Goal: Check status: Check status

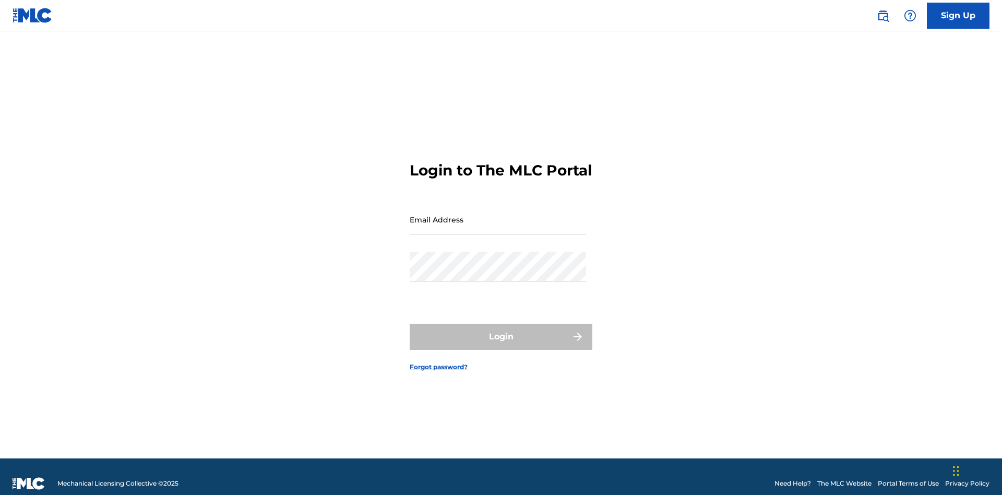
scroll to position [14, 0]
click at [498, 215] on input "Email Address" at bounding box center [498, 220] width 176 height 30
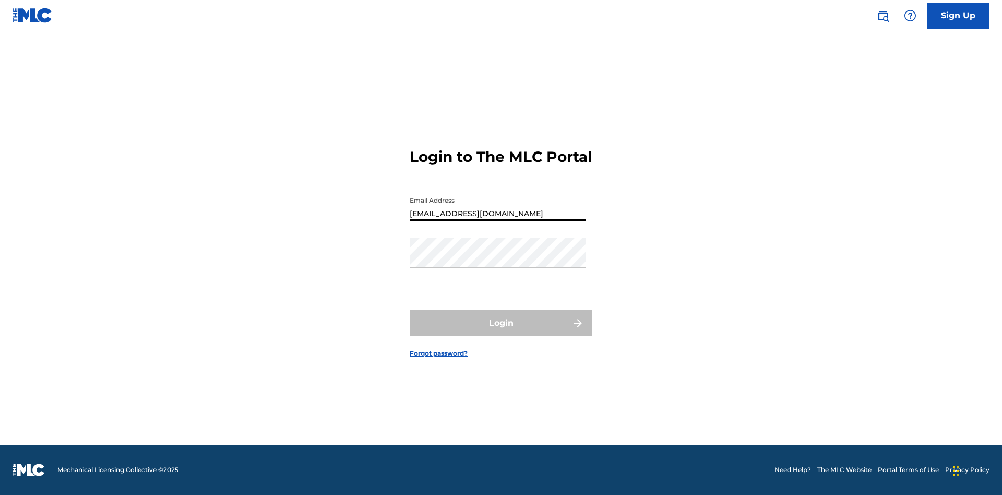
type input "Duke.McTesterson@gmail.com"
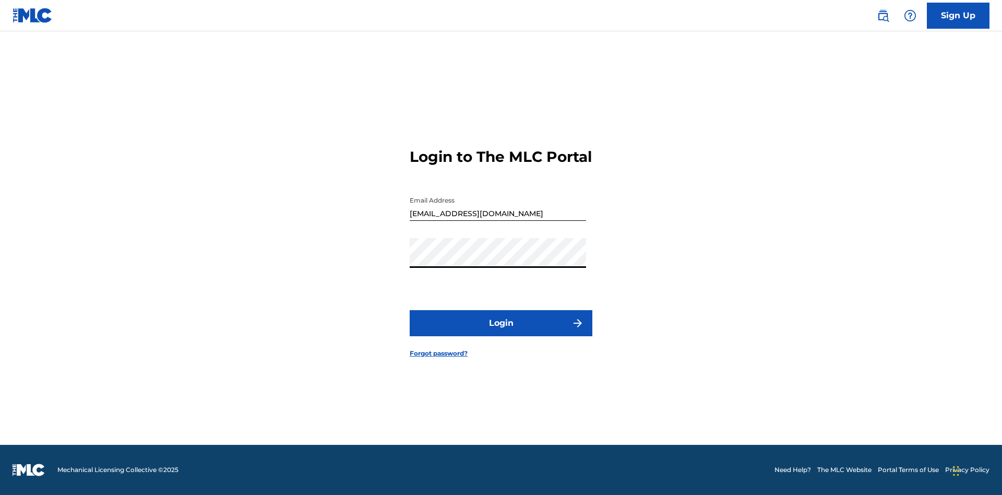
click at [501, 332] on button "Login" at bounding box center [501, 323] width 183 height 26
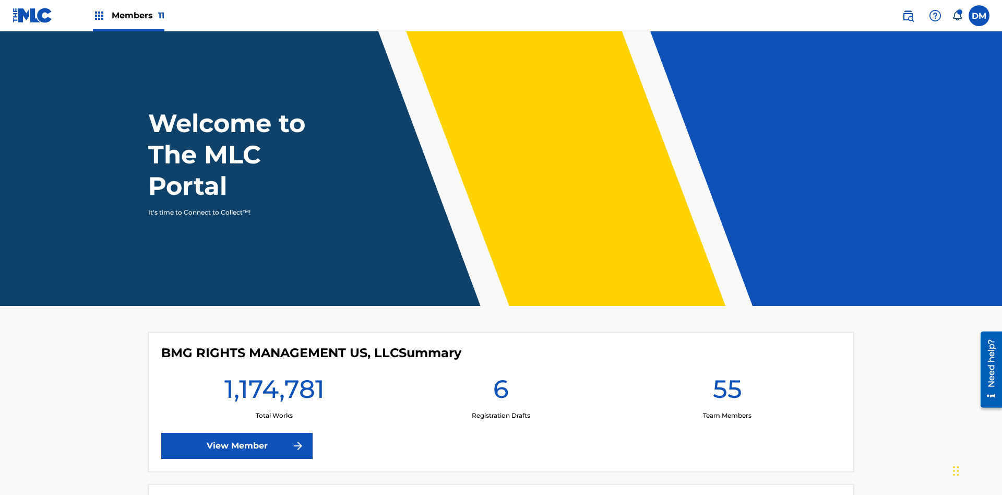
click at [128, 15] on span "Members 11" at bounding box center [138, 15] width 53 height 12
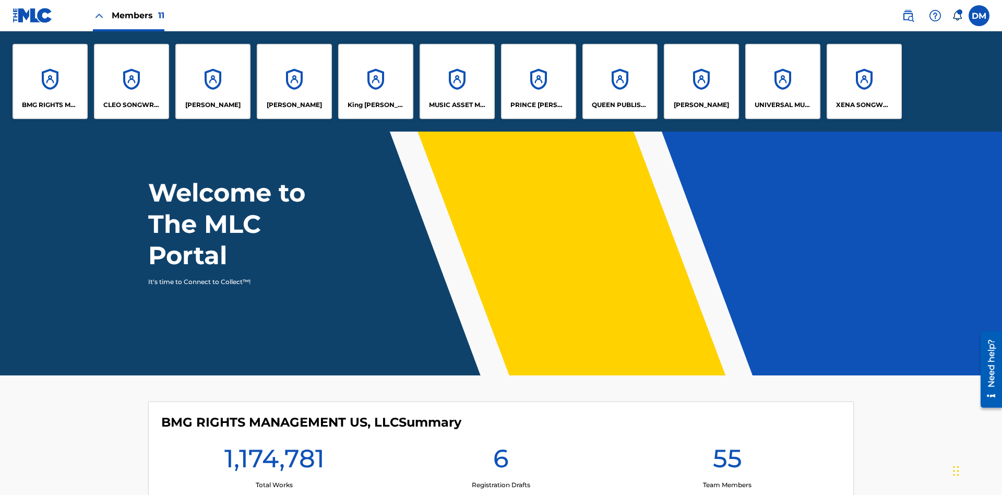
click at [782, 105] on p "UNIVERSAL MUSIC PUB GROUP" at bounding box center [783, 104] width 57 height 9
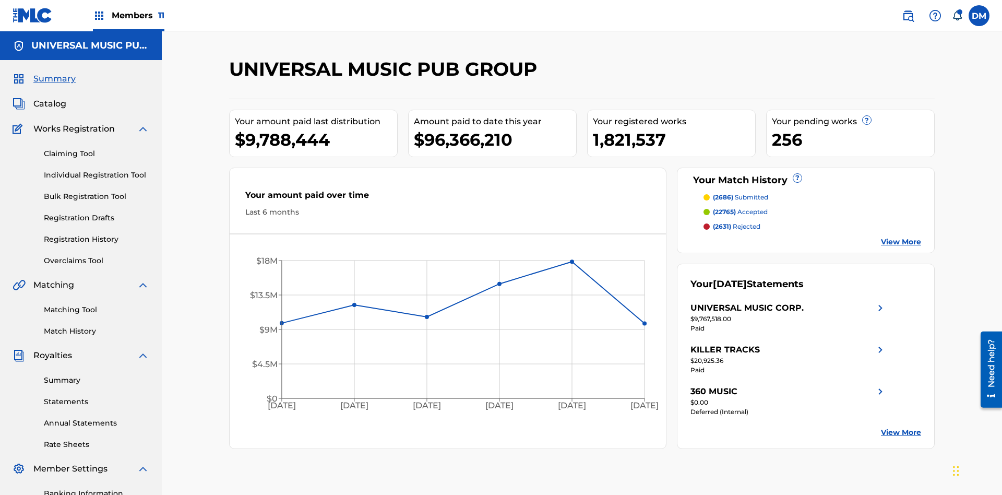
scroll to position [152, 0]
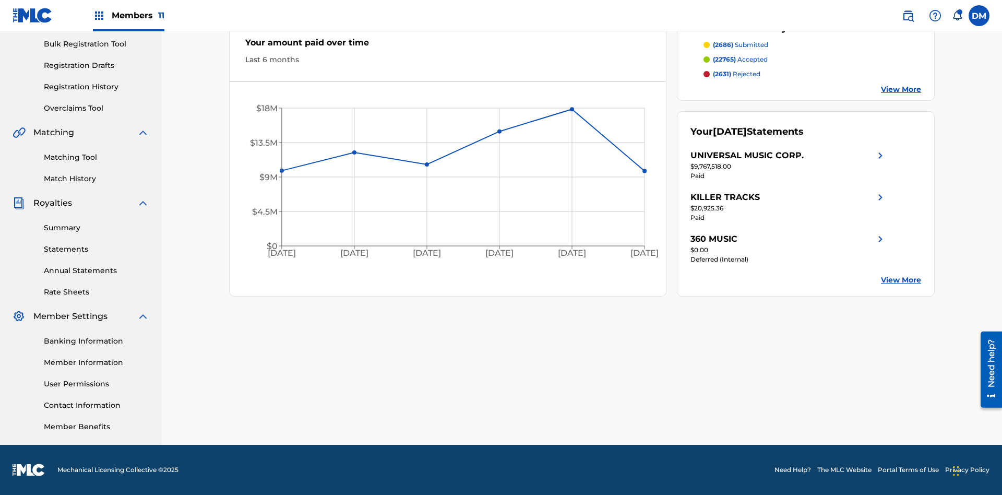
click at [97, 87] on link "Registration History" at bounding box center [96, 86] width 105 height 11
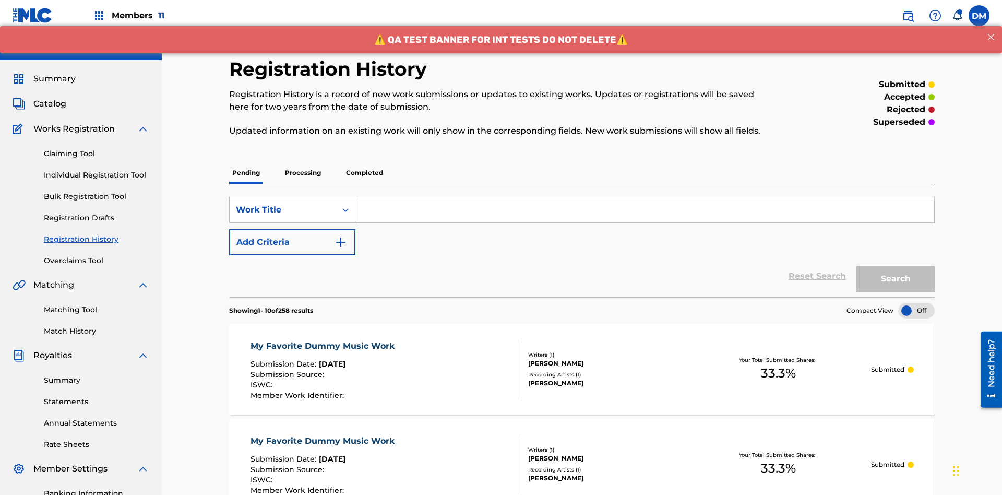
scroll to position [240, 0]
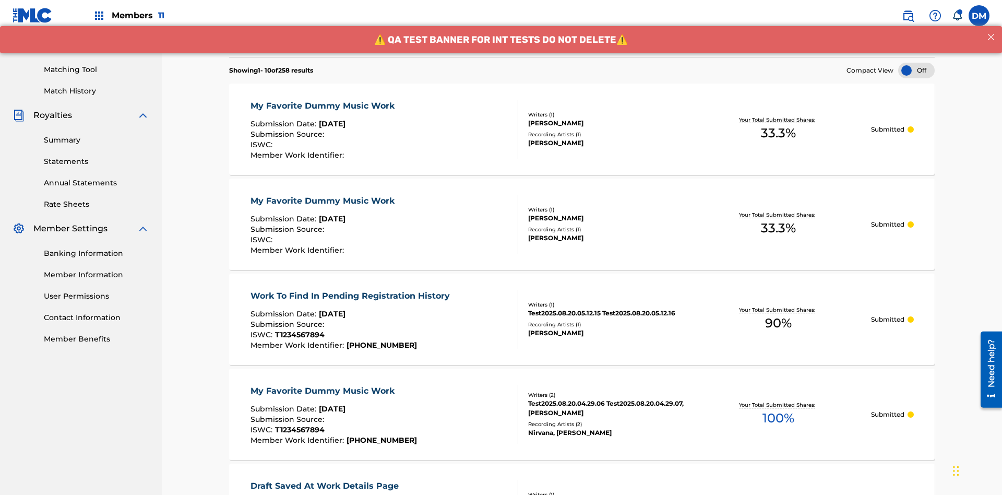
click at [917, 70] on div at bounding box center [916, 71] width 37 height 16
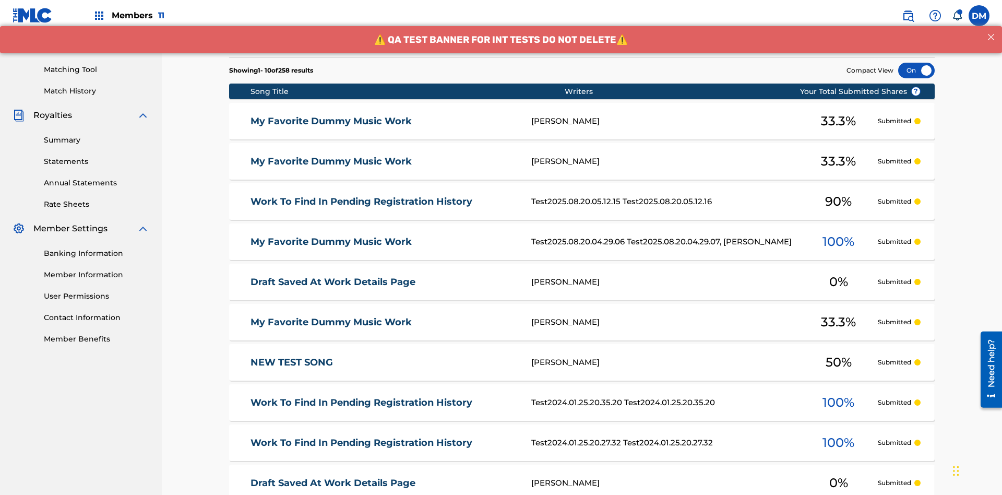
click at [917, 70] on div at bounding box center [916, 71] width 37 height 16
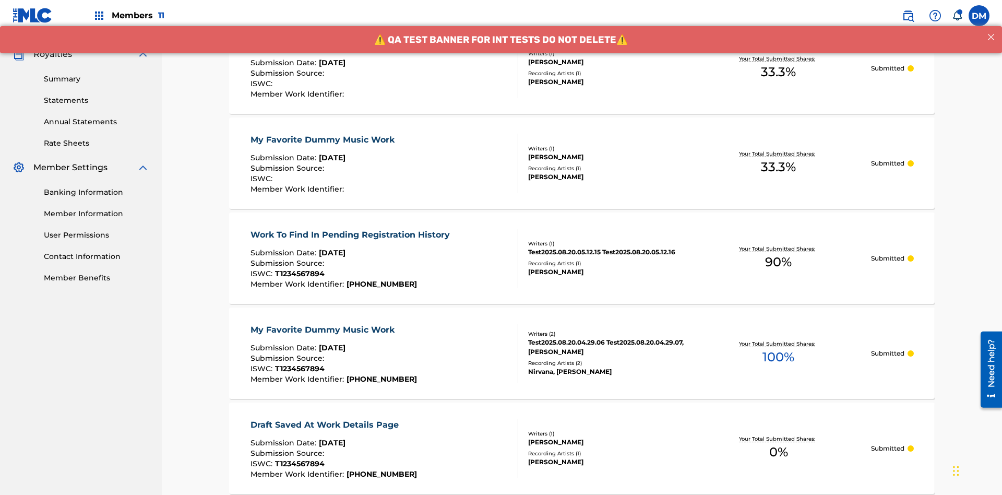
scroll to position [303, 0]
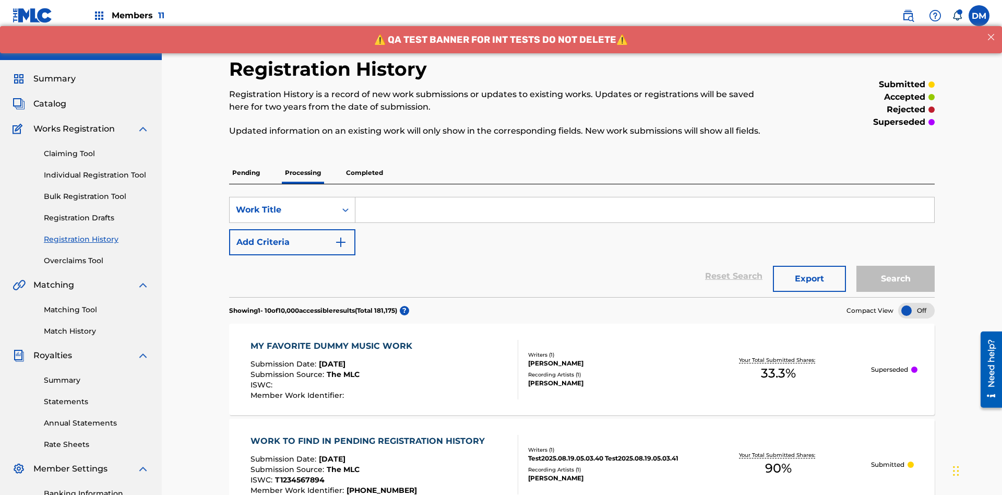
scroll to position [240, 0]
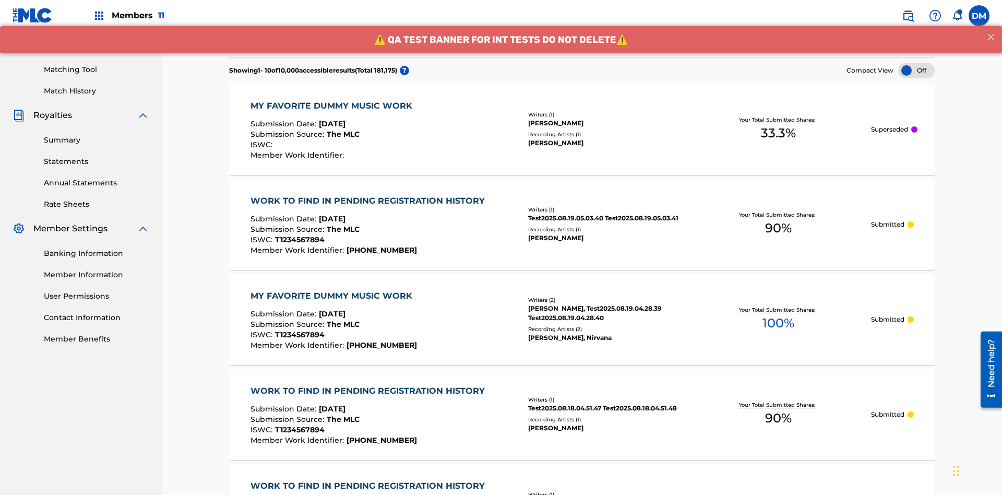
click at [917, 70] on div at bounding box center [916, 71] width 37 height 16
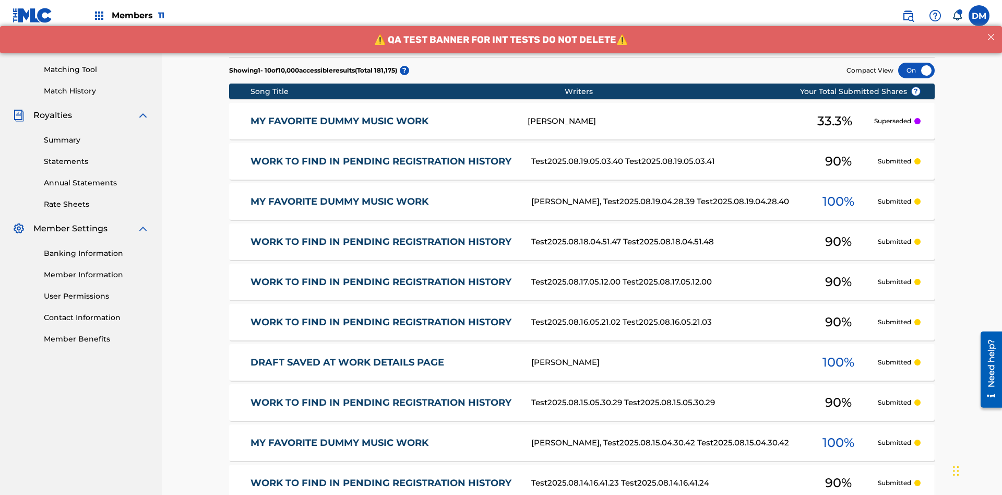
click at [917, 70] on div at bounding box center [916, 71] width 37 height 16
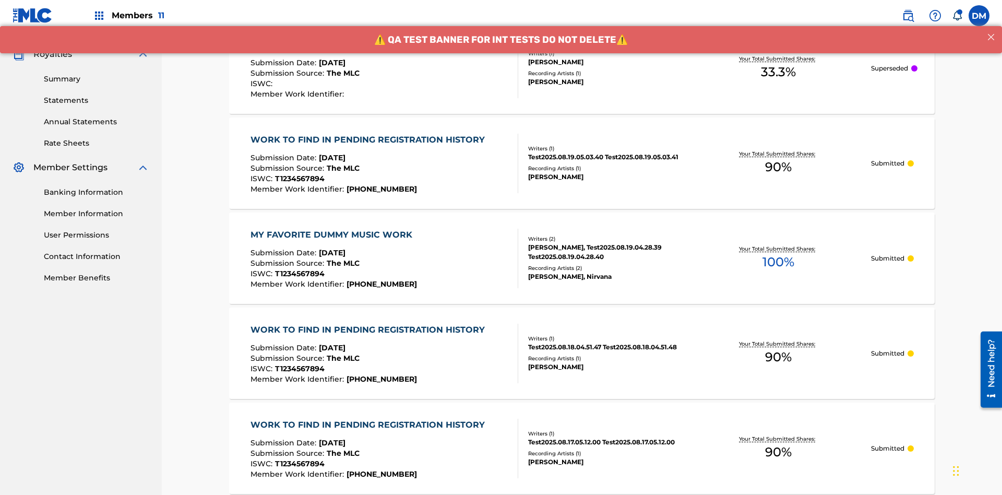
scroll to position [303, 0]
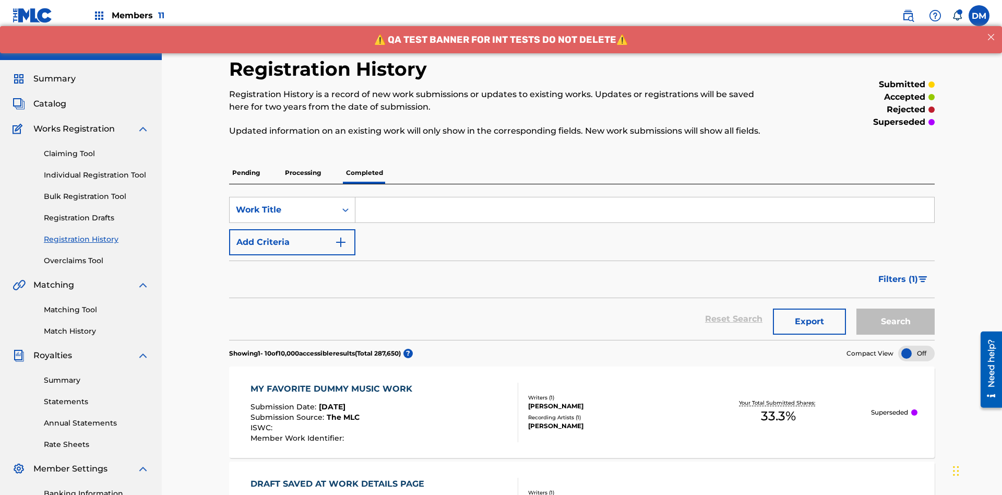
scroll to position [283, 0]
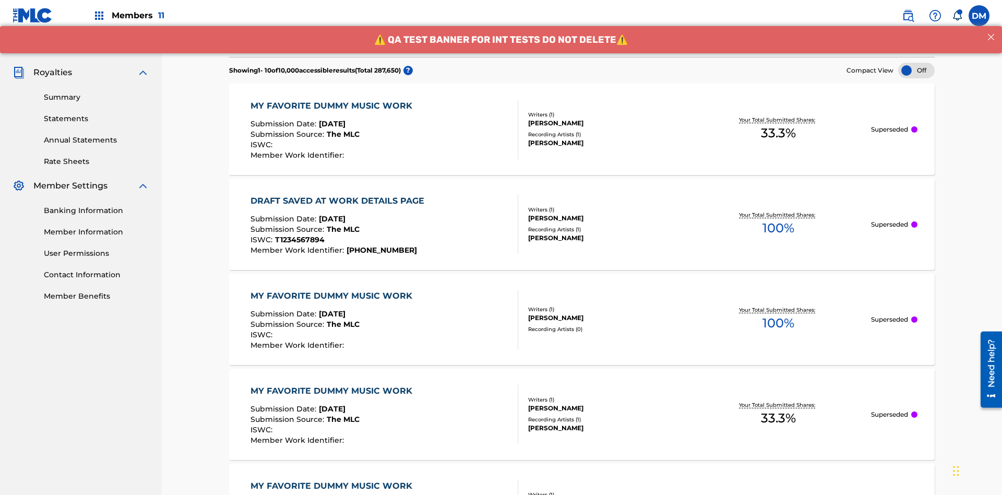
click at [917, 70] on div at bounding box center [916, 71] width 37 height 16
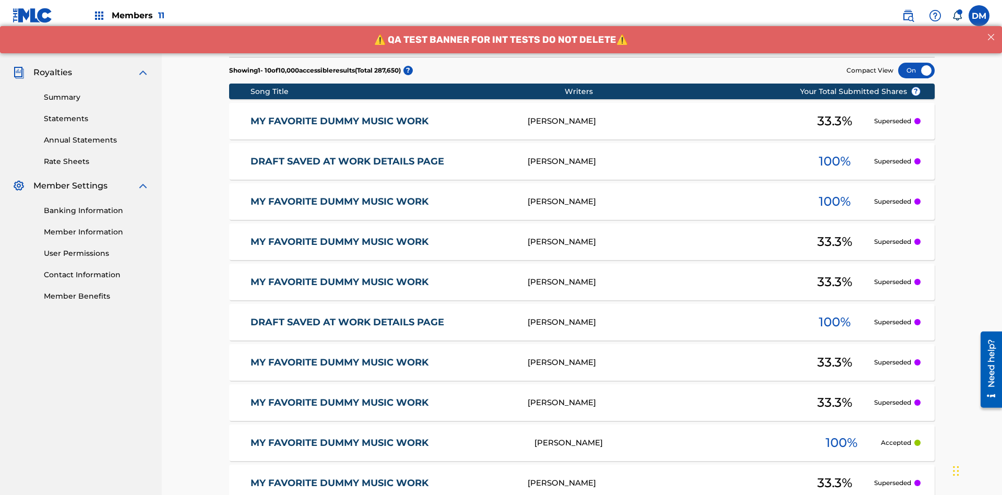
click at [917, 70] on div at bounding box center [916, 71] width 37 height 16
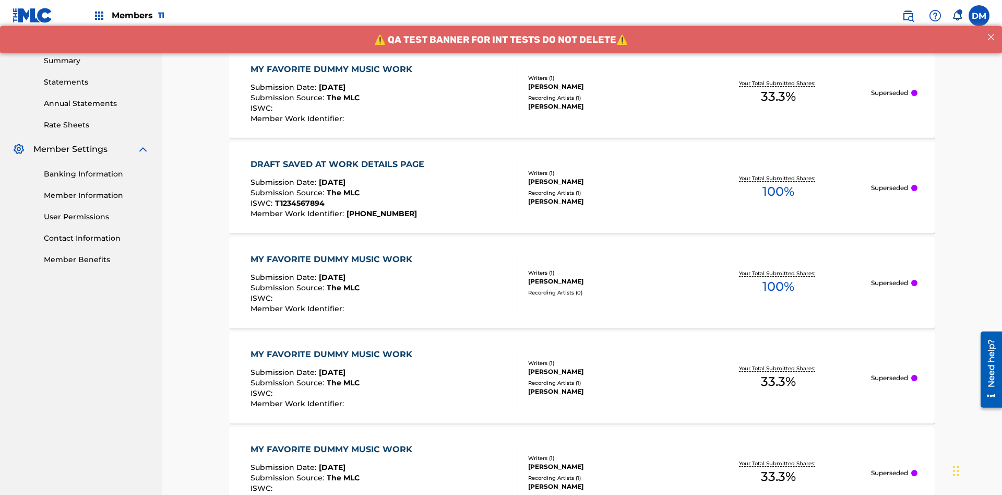
scroll to position [339, 0]
